Goal: Complete application form

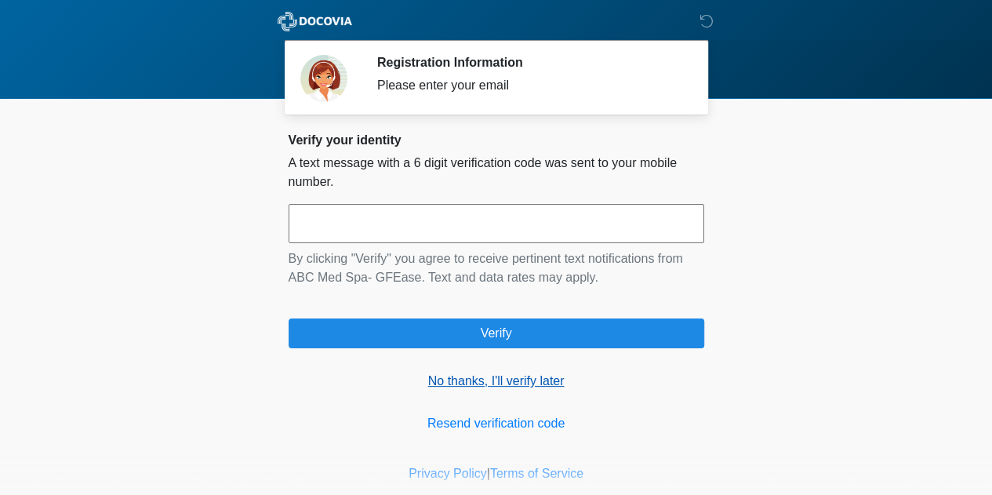
click at [515, 382] on link "No thanks, I'll verify later" at bounding box center [497, 381] width 416 height 19
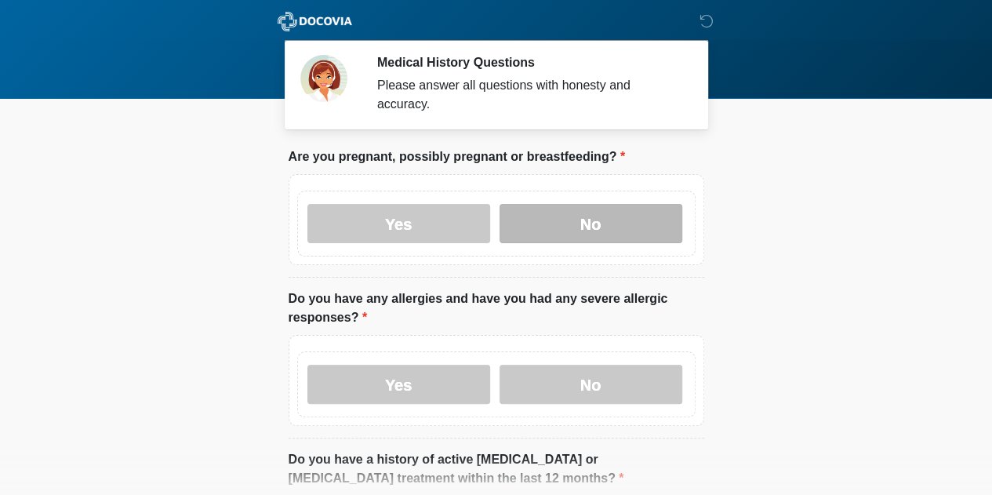
click at [600, 217] on label "No" at bounding box center [591, 223] width 183 height 39
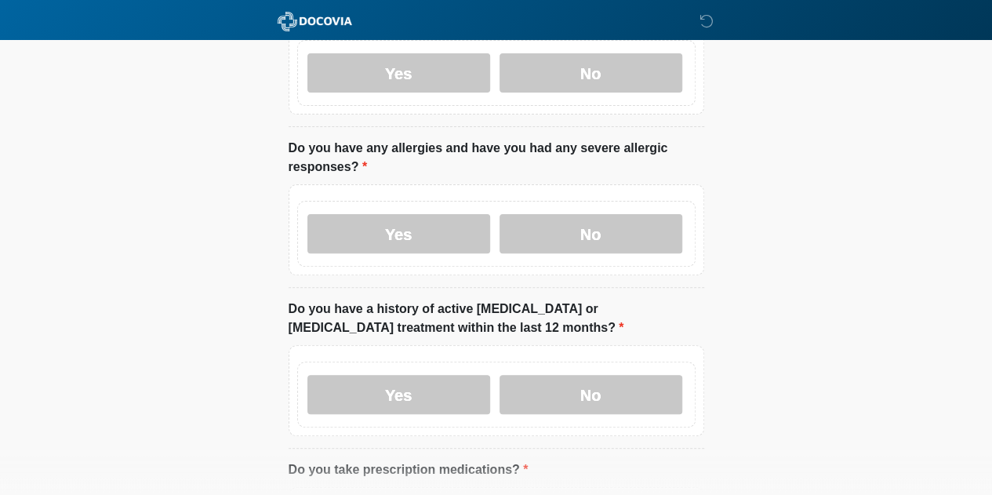
scroll to position [157, 0]
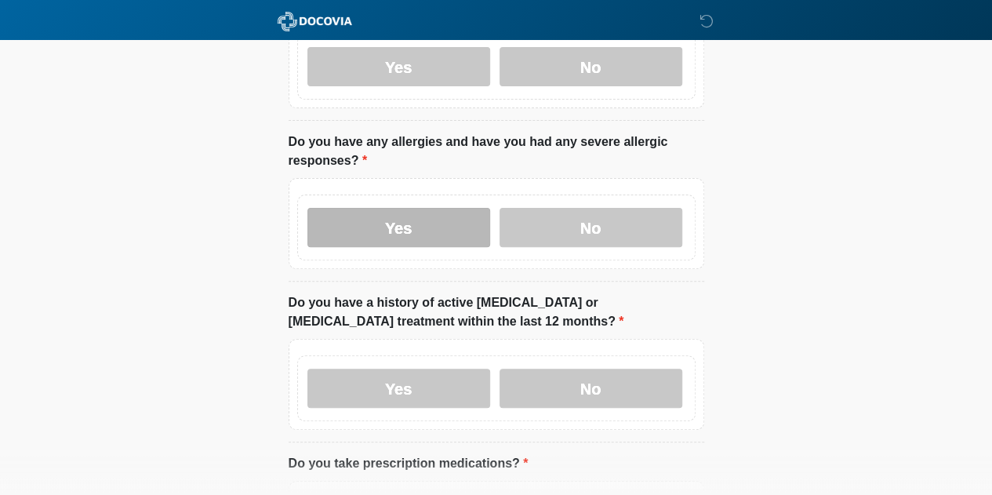
click at [363, 208] on label "Yes" at bounding box center [398, 227] width 183 height 39
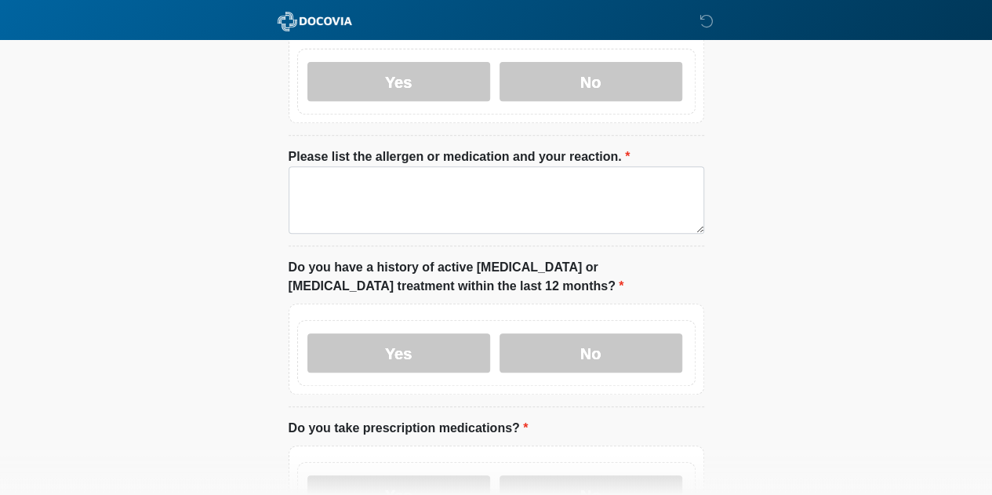
scroll to position [314, 0]
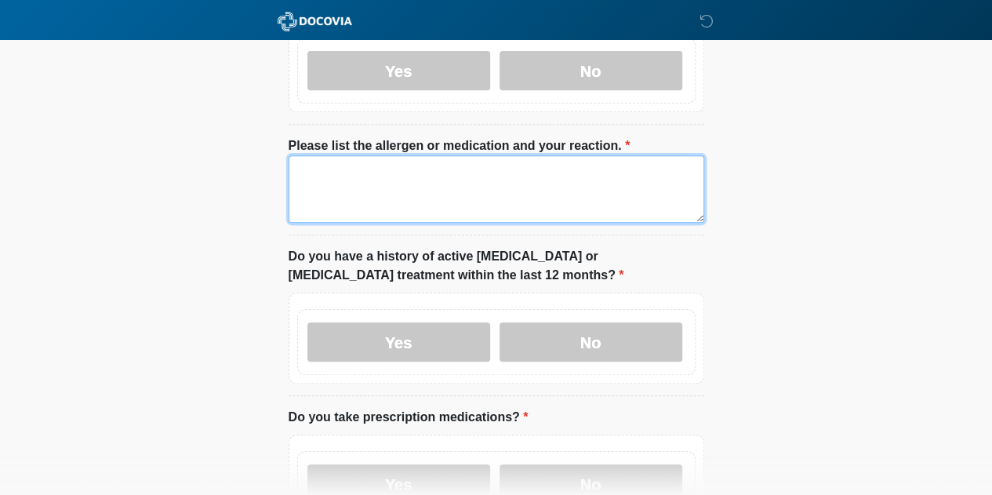
click at [436, 181] on textarea "Please list the allergen or medication and your reaction." at bounding box center [497, 188] width 416 height 67
type textarea "*"
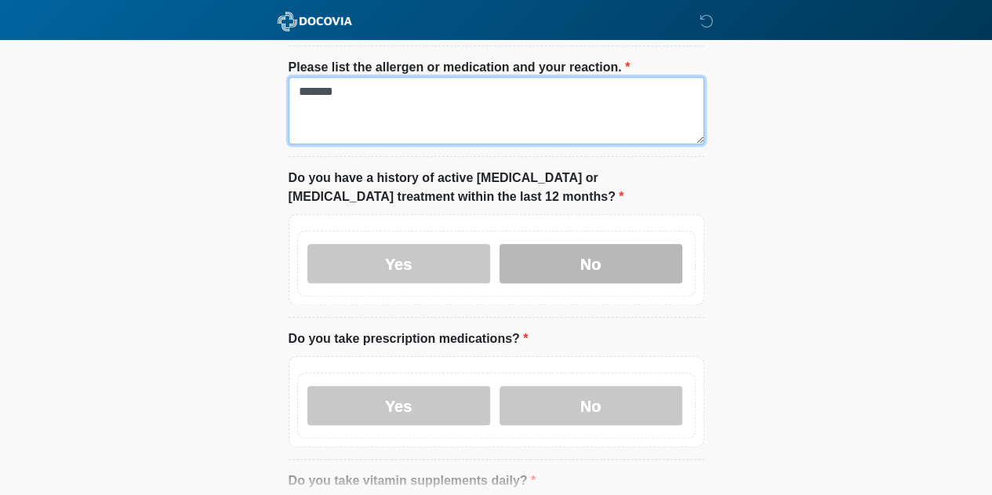
type textarea "*******"
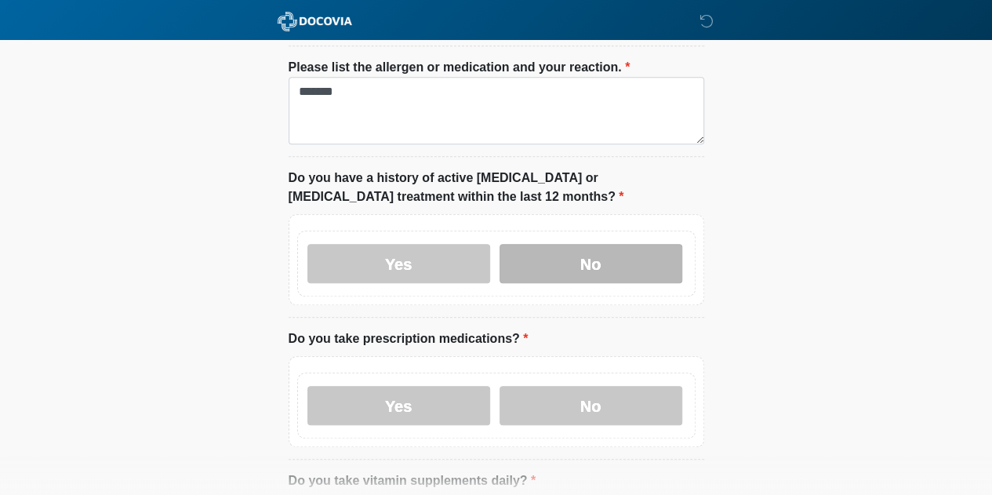
click at [566, 251] on label "No" at bounding box center [591, 263] width 183 height 39
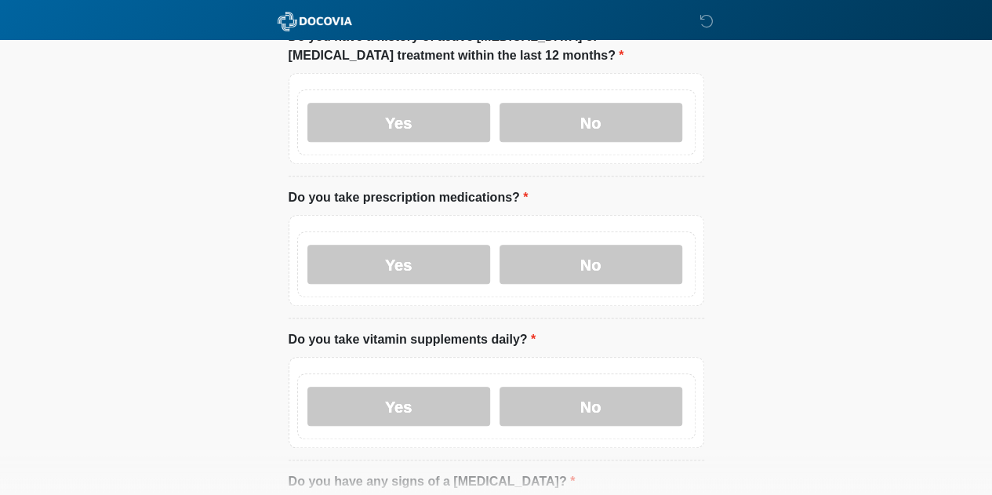
scroll to position [549, 0]
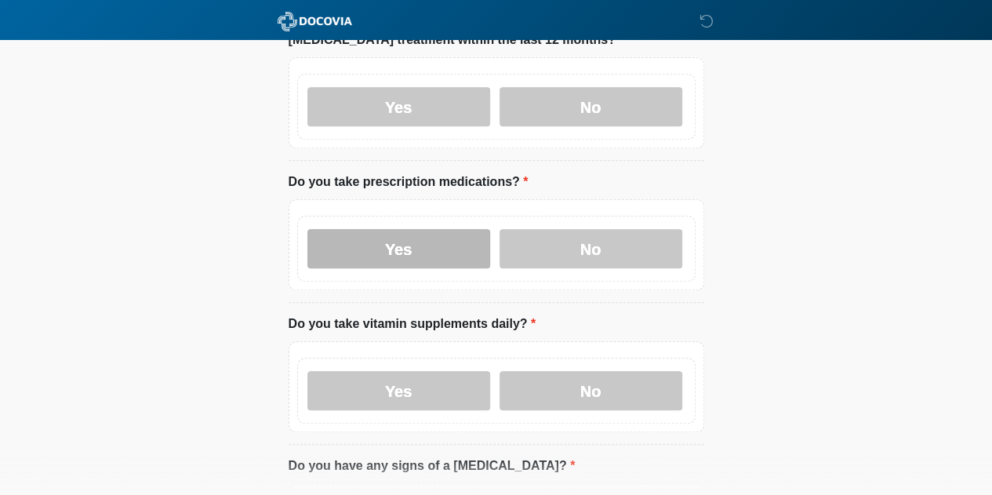
click at [439, 229] on label "Yes" at bounding box center [398, 248] width 183 height 39
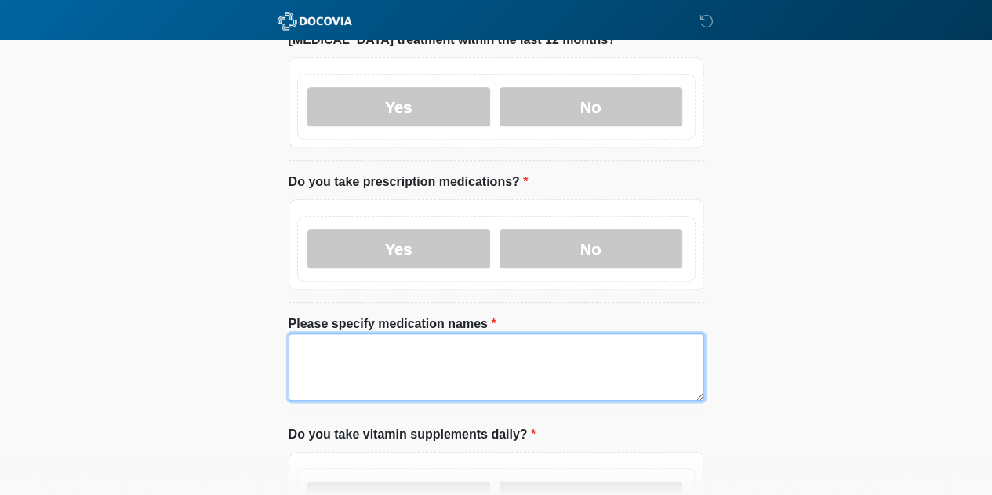
click at [419, 349] on textarea "Please specify medication names" at bounding box center [497, 366] width 416 height 67
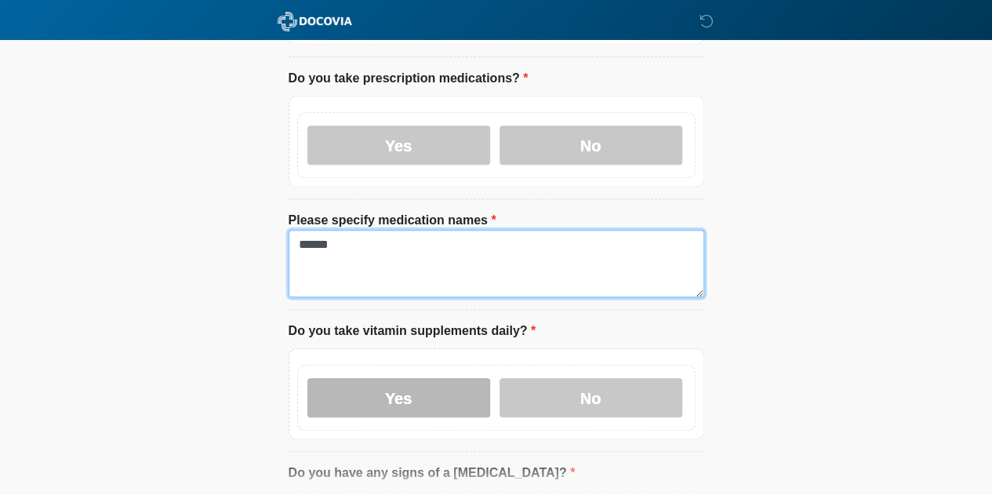
scroll to position [706, 0]
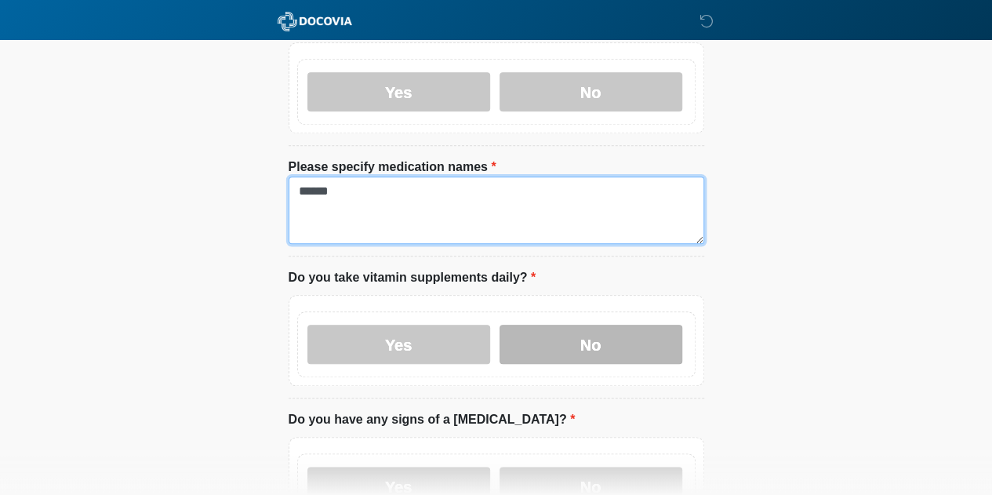
type textarea "******"
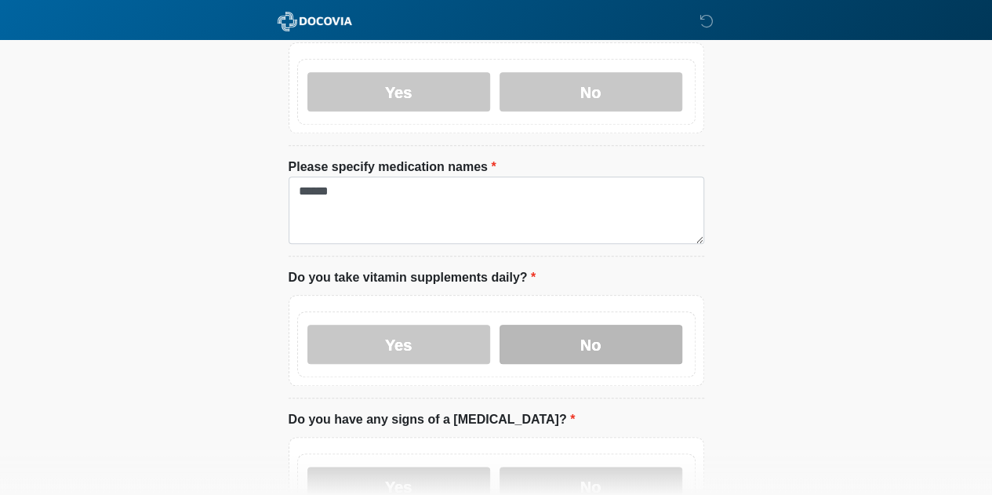
click at [588, 325] on label "No" at bounding box center [591, 344] width 183 height 39
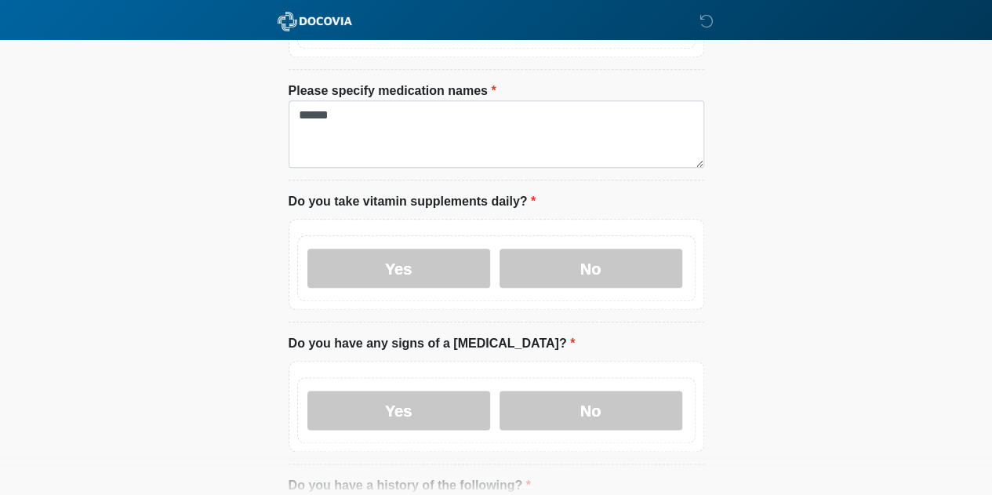
scroll to position [941, 0]
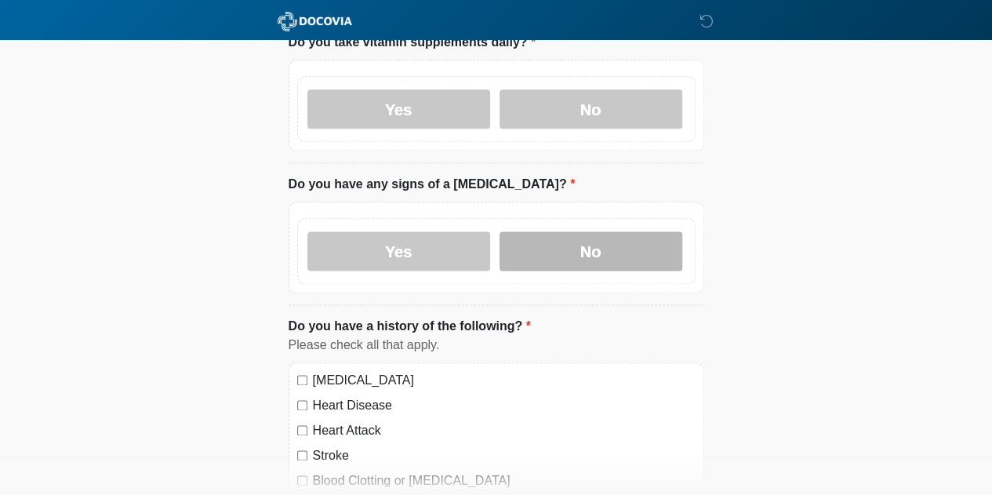
click at [559, 231] on label "No" at bounding box center [591, 250] width 183 height 39
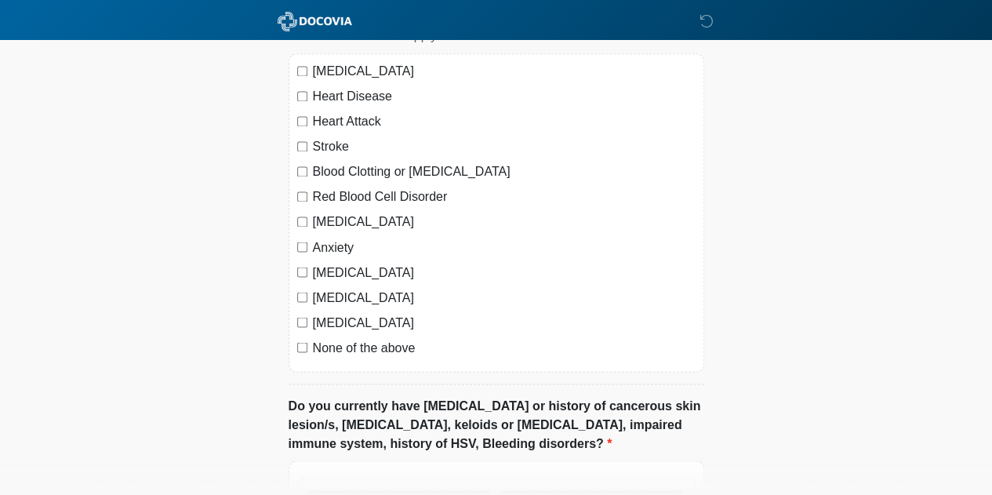
scroll to position [1412, 0]
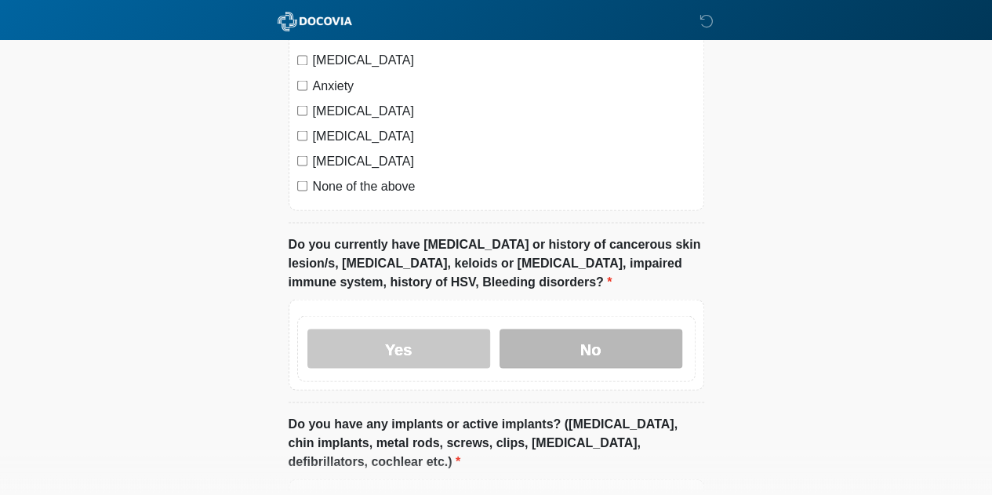
click at [562, 329] on label "No" at bounding box center [591, 348] width 183 height 39
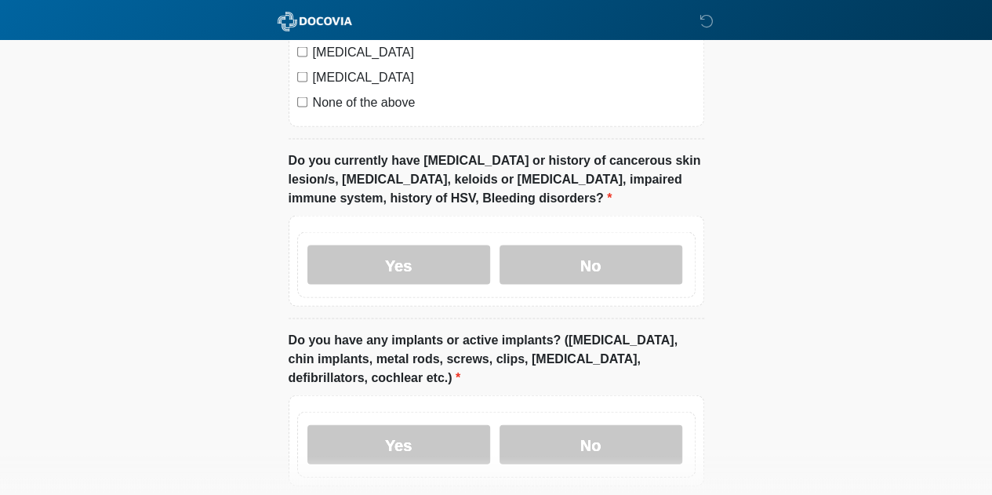
scroll to position [1647, 0]
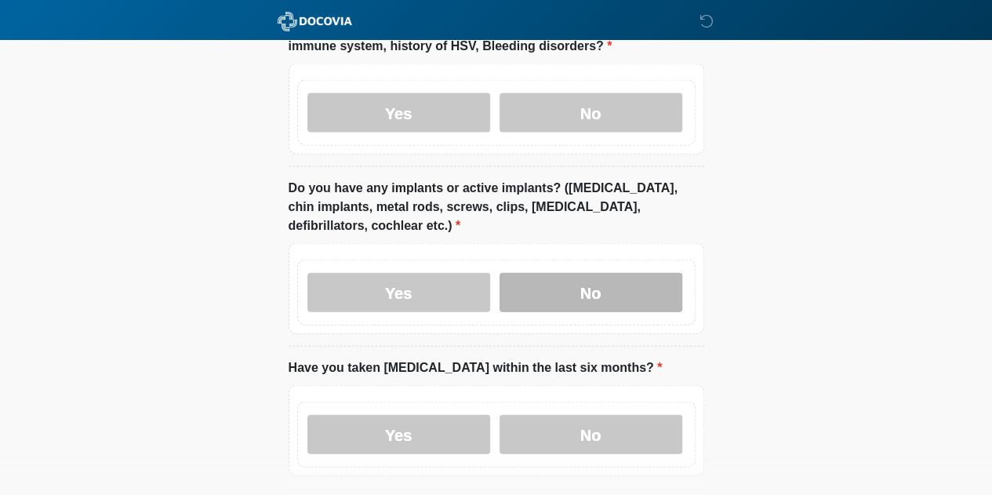
click at [578, 273] on label "No" at bounding box center [591, 292] width 183 height 39
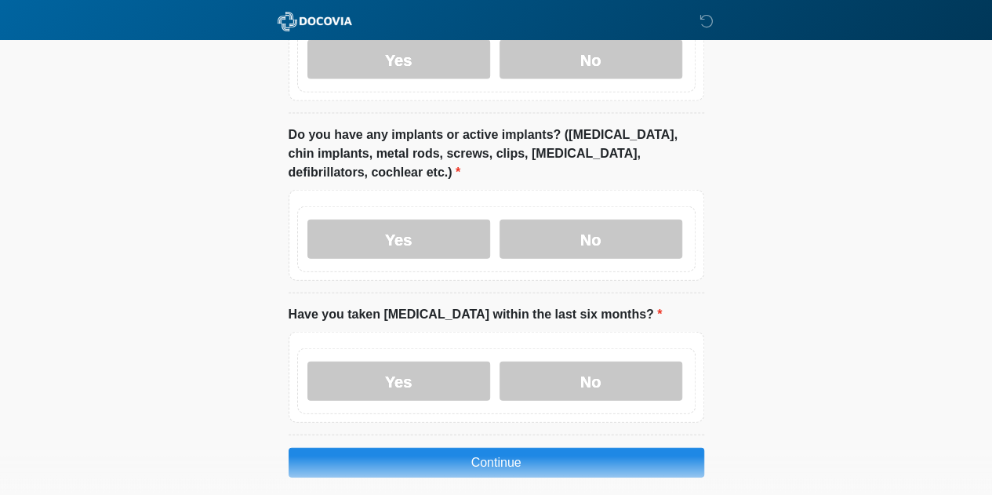
scroll to position [1738, 0]
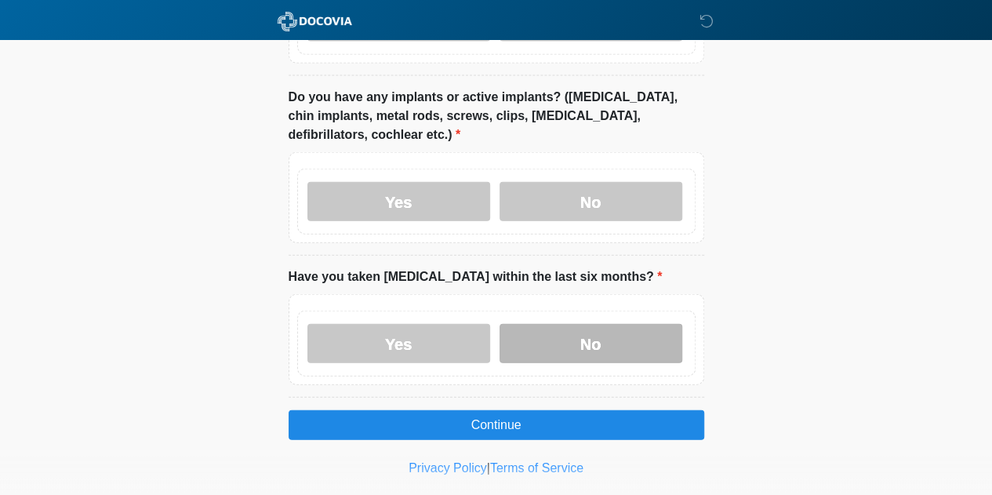
click at [580, 324] on label "No" at bounding box center [591, 343] width 183 height 39
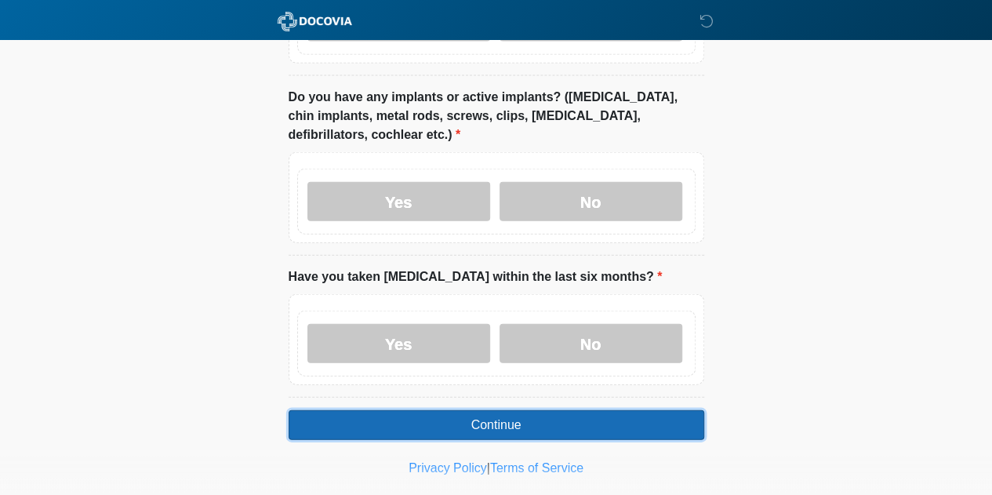
click at [566, 410] on button "Continue" at bounding box center [497, 425] width 416 height 30
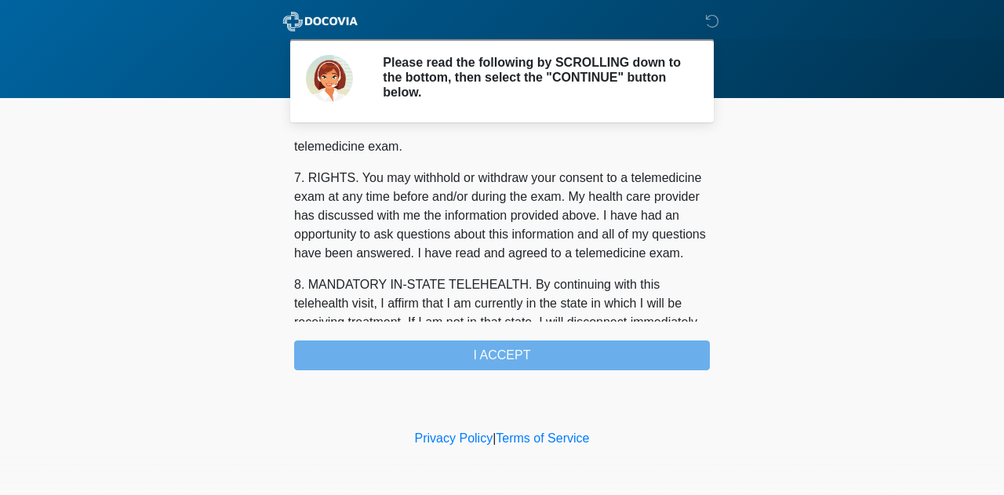
scroll to position [747, 0]
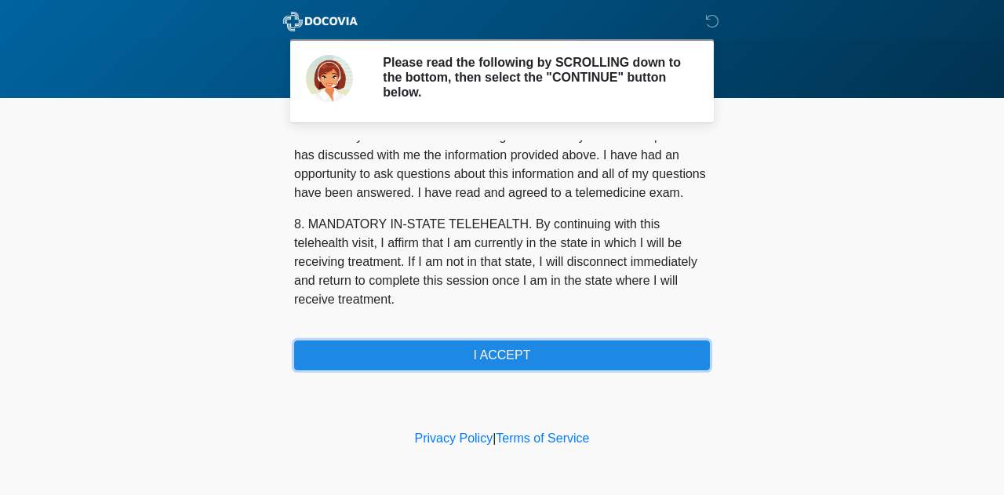
drag, startPoint x: 577, startPoint y: 349, endPoint x: 595, endPoint y: 333, distance: 23.9
click at [577, 349] on button "I ACCEPT" at bounding box center [502, 355] width 416 height 30
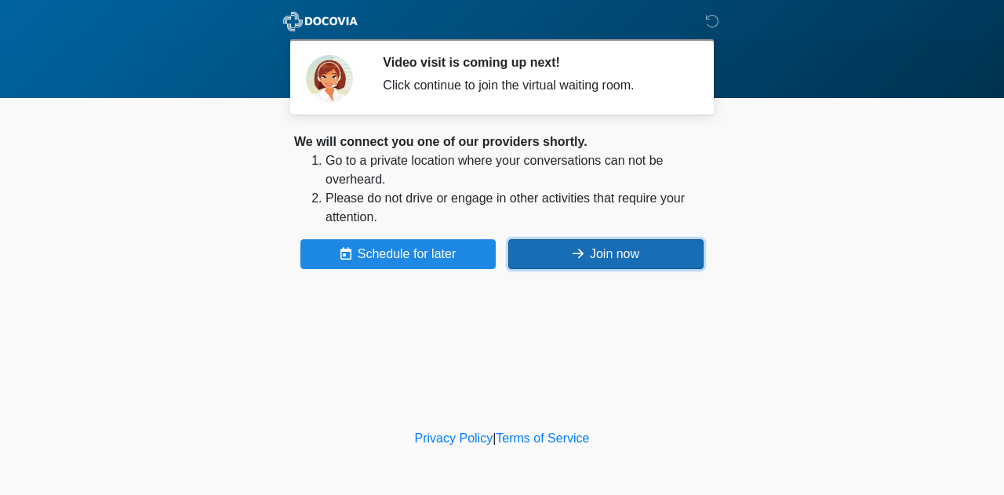
click at [598, 248] on button "Join now" at bounding box center [605, 254] width 195 height 30
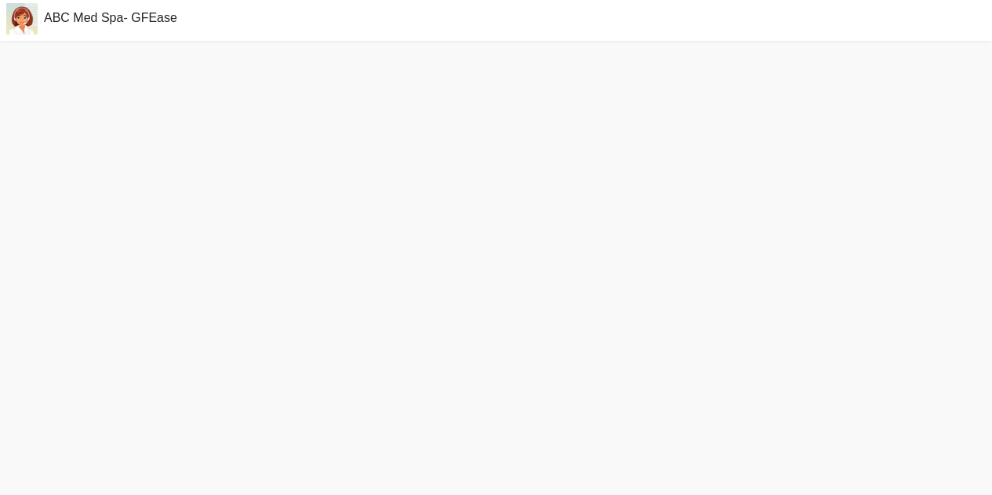
scroll to position [4, 0]
